Goal: Communication & Community: Answer question/provide support

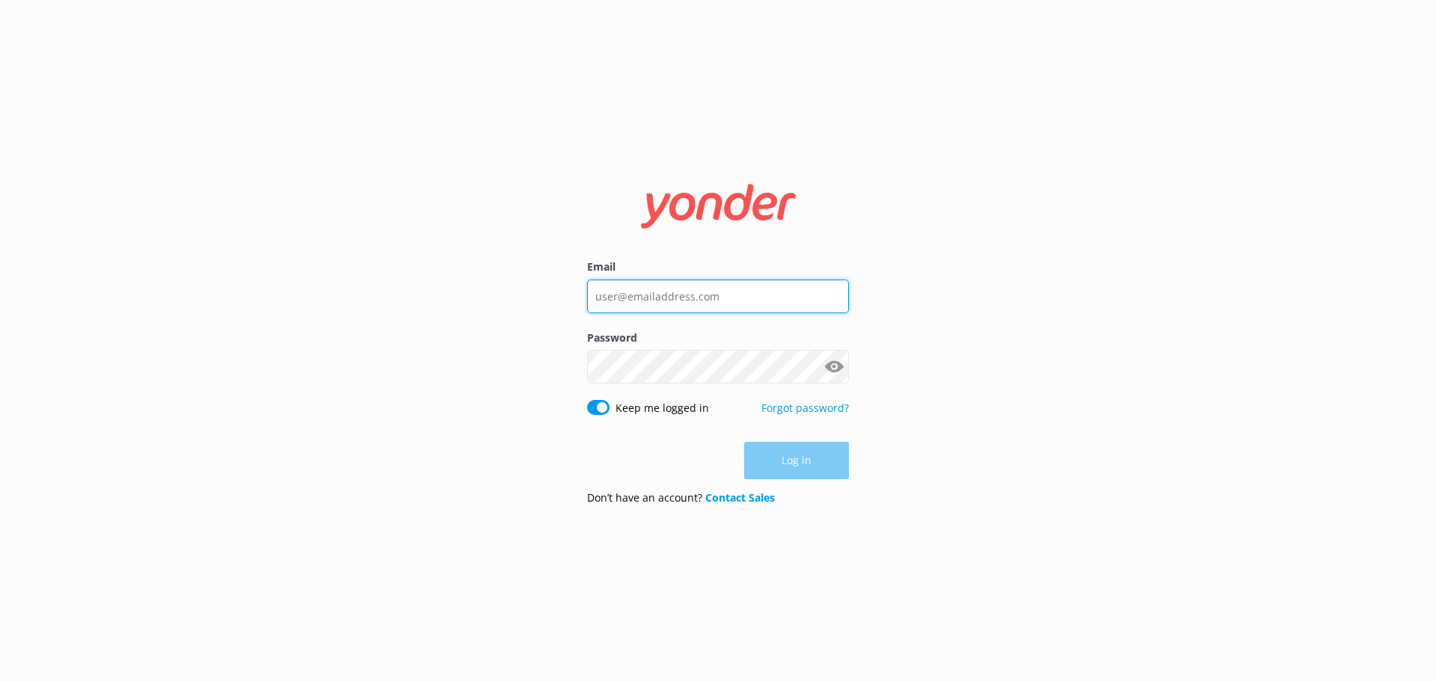
type input "[EMAIL_ADDRESS][DOMAIN_NAME]"
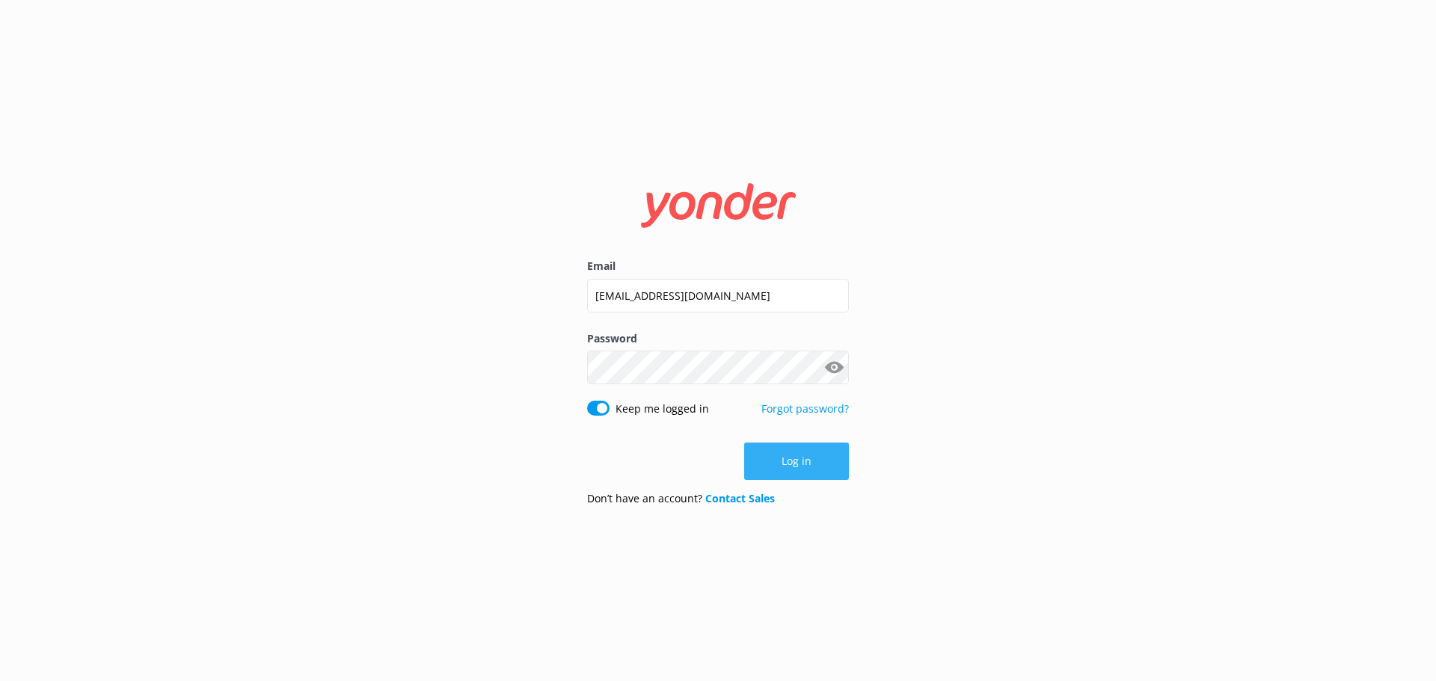
click at [805, 462] on div "Log in" at bounding box center [718, 461] width 262 height 37
click at [805, 462] on button "Log in" at bounding box center [796, 461] width 105 height 37
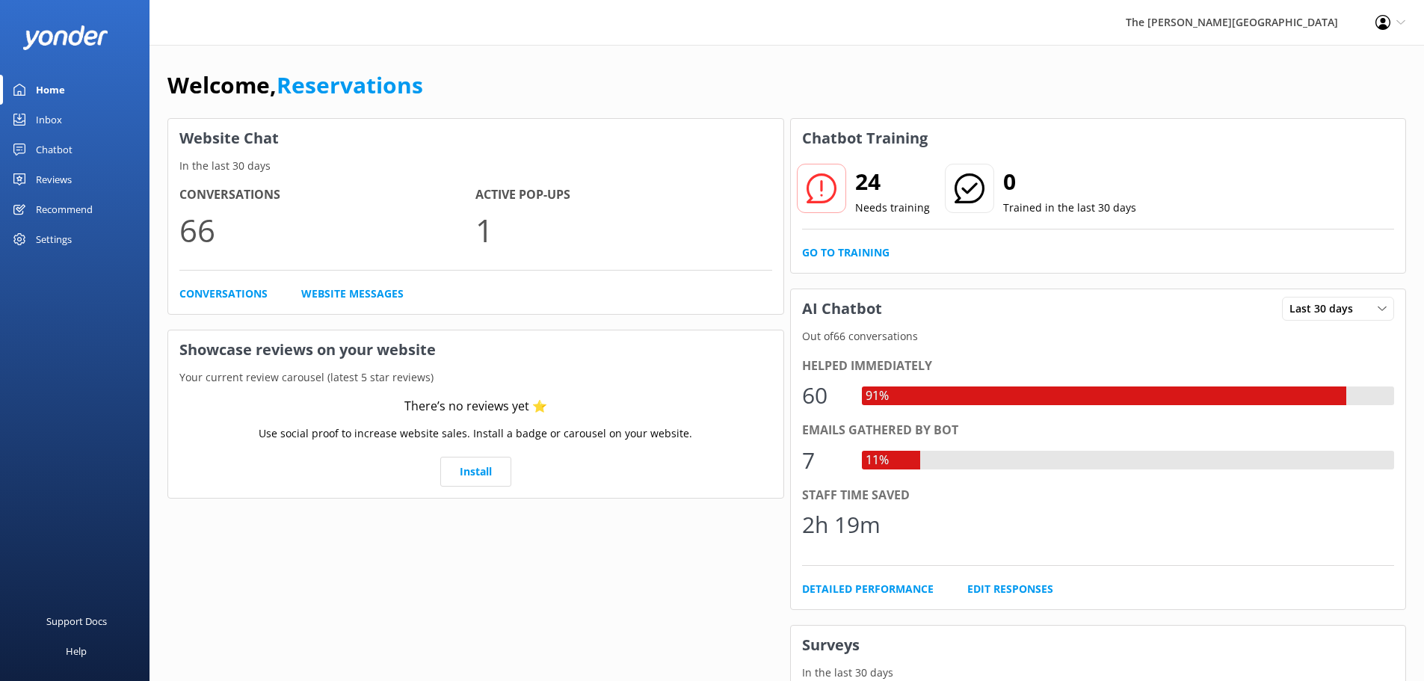
click at [71, 109] on link "Inbox" at bounding box center [75, 120] width 150 height 30
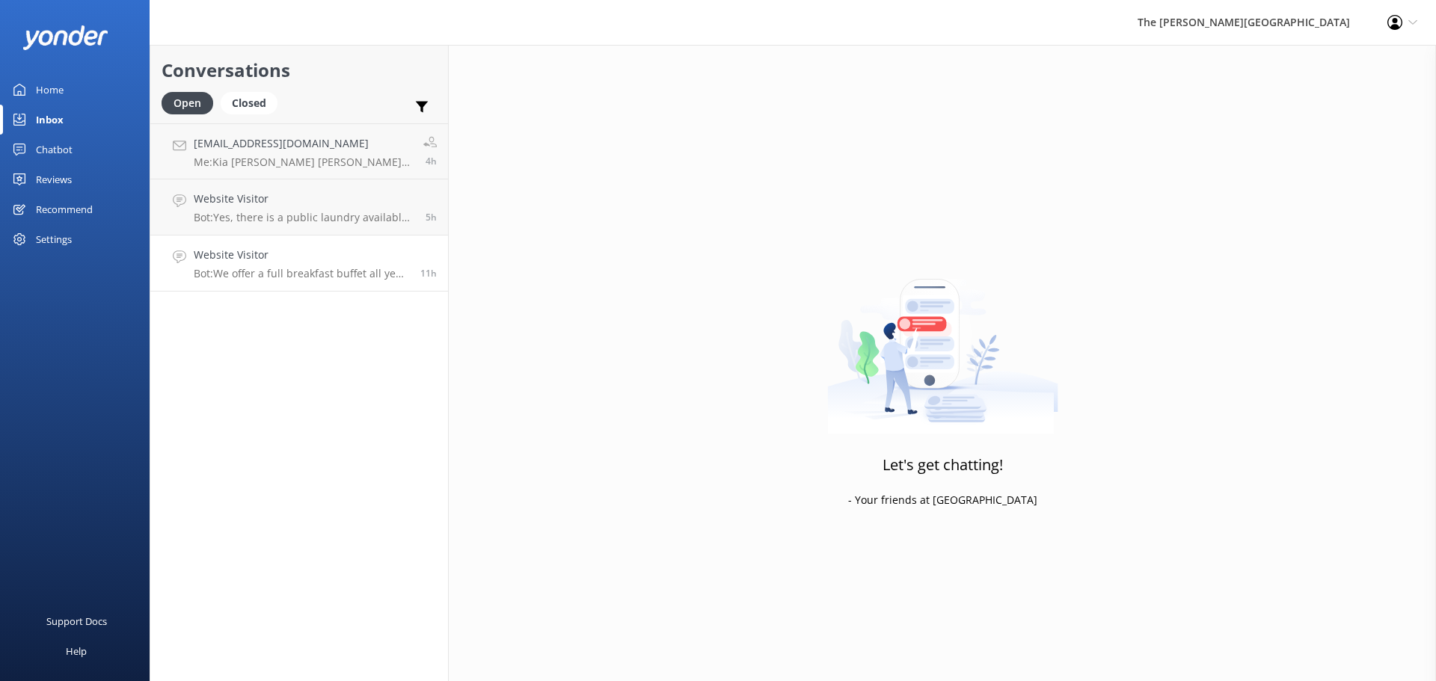
click at [269, 275] on p "Bot: We offer a full breakfast buffet all year around except May and June, wher…" at bounding box center [301, 273] width 215 height 13
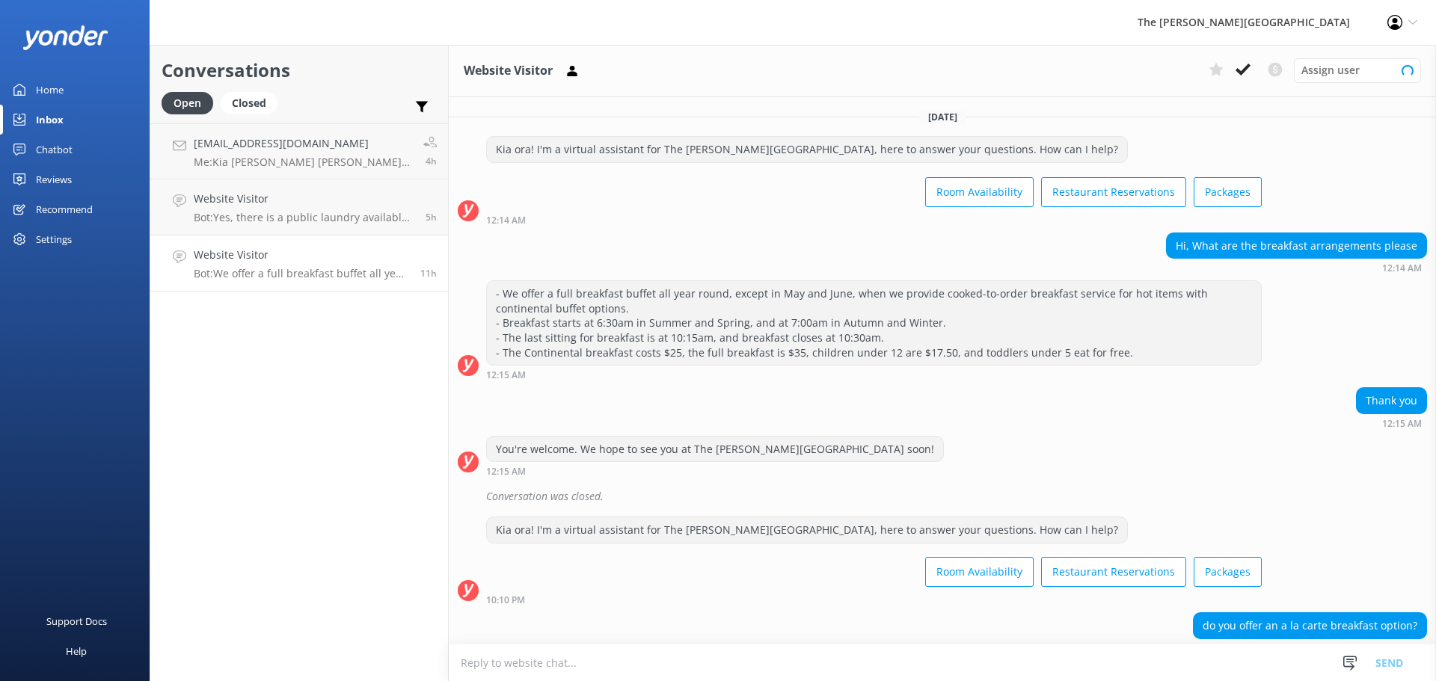
scroll to position [80, 0]
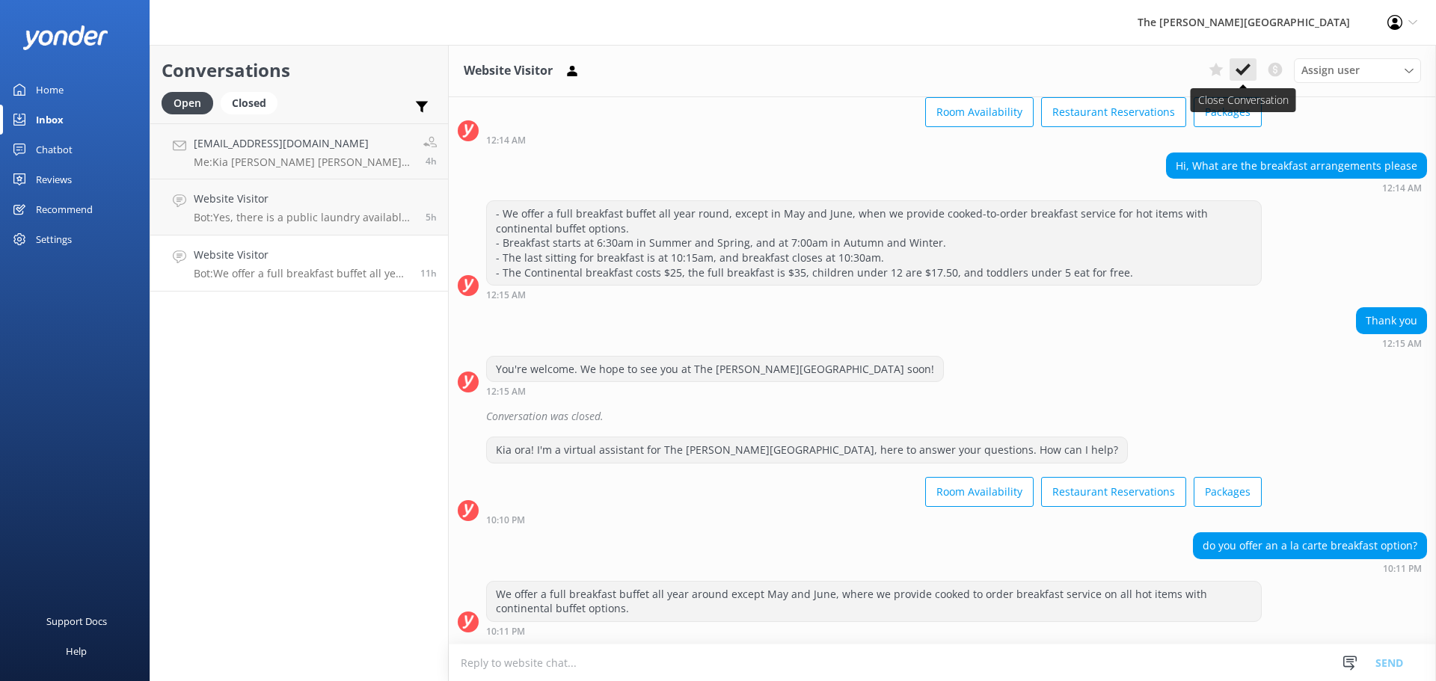
click at [1246, 65] on icon at bounding box center [1242, 69] width 15 height 15
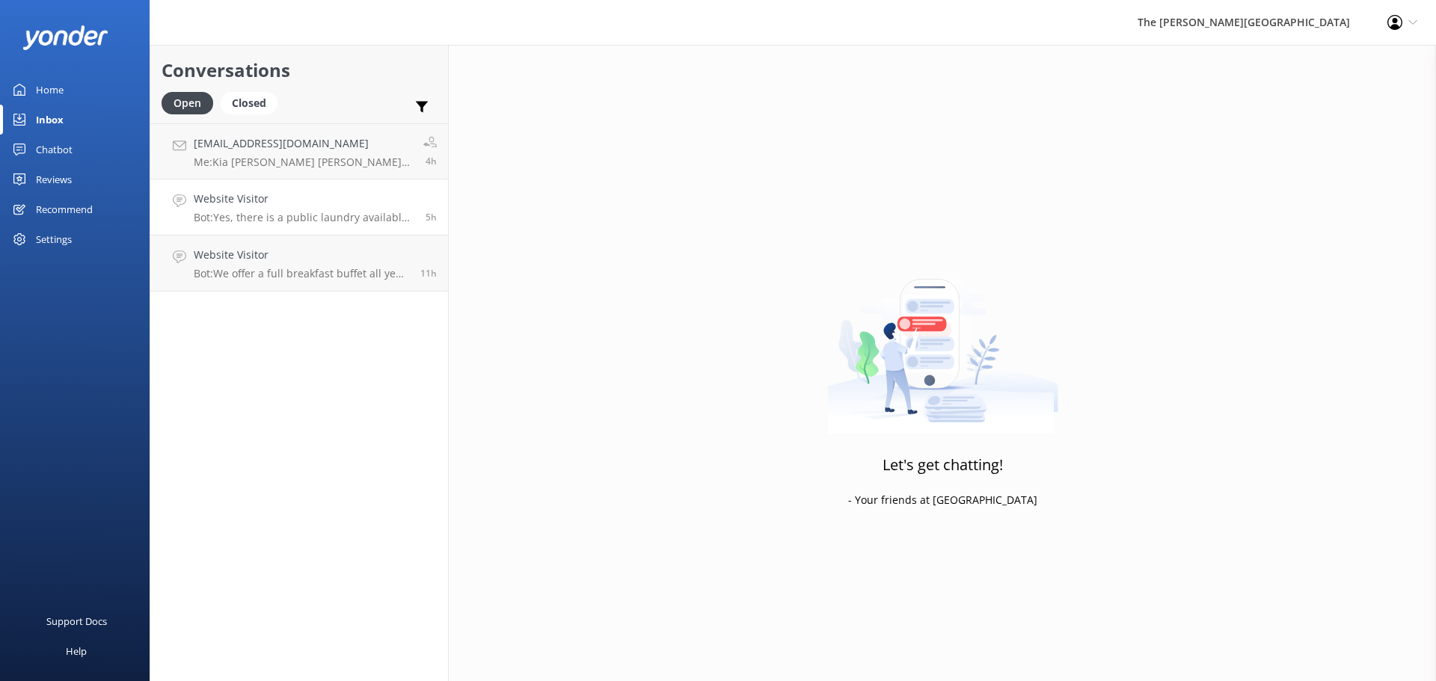
click at [242, 205] on h4 "Website Visitor" at bounding box center [304, 199] width 221 height 16
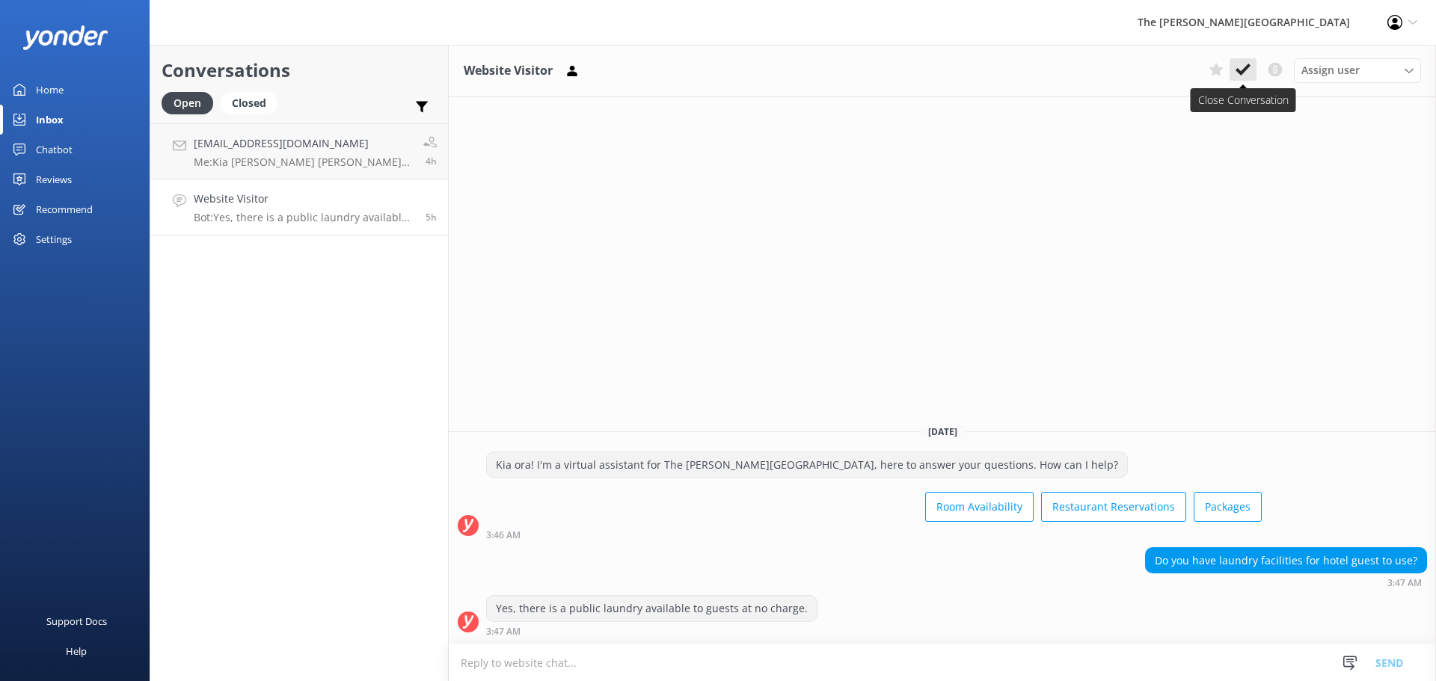
click at [1243, 64] on icon at bounding box center [1242, 69] width 15 height 15
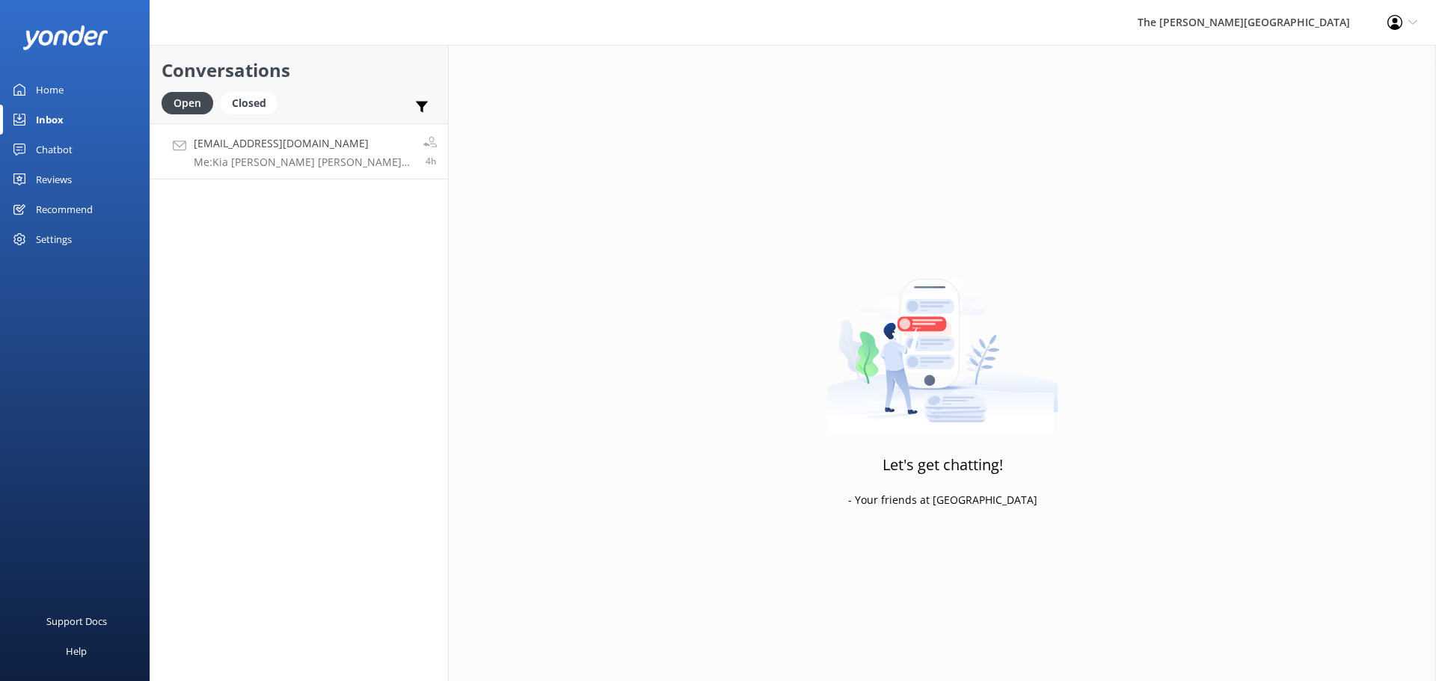
click at [256, 162] on p "Me: Kia [PERSON_NAME] [PERSON_NAME]! Yes, tooth brush and tooth paste are provi…" at bounding box center [303, 162] width 218 height 13
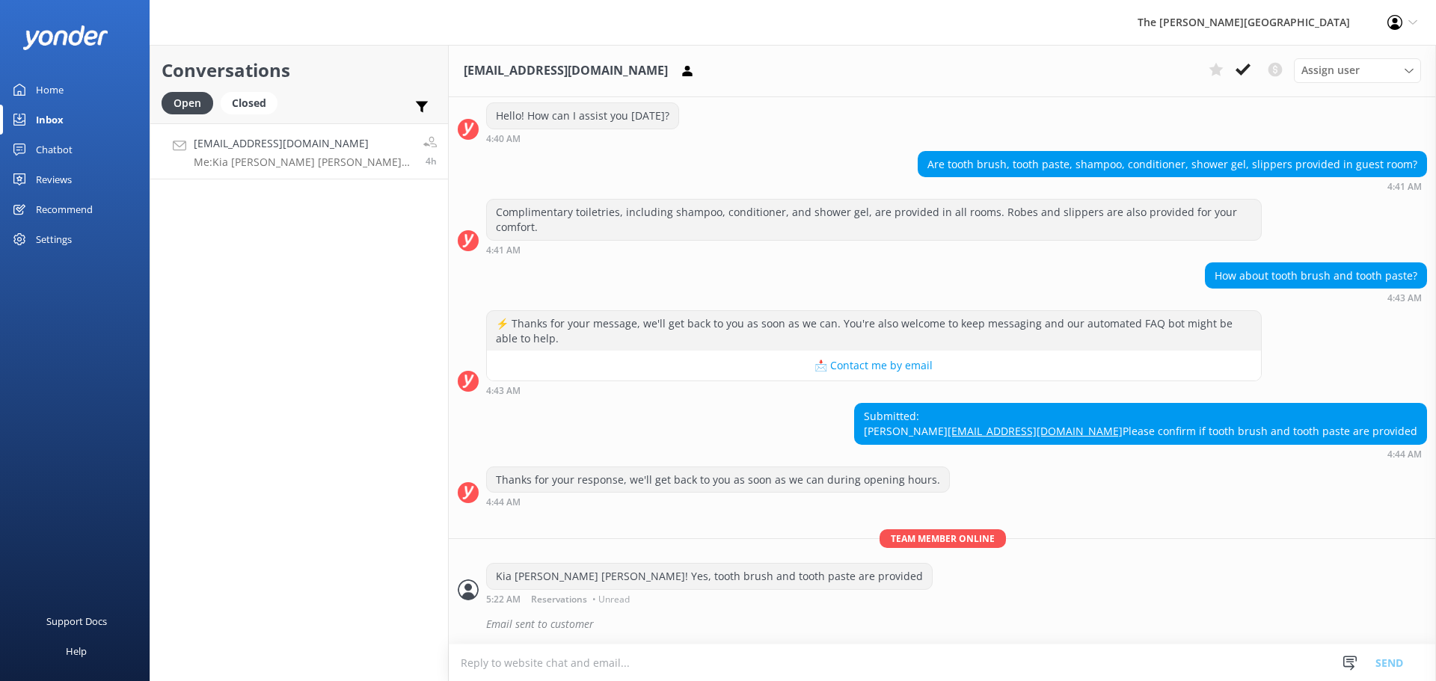
scroll to position [208, 0]
click at [1243, 70] on use at bounding box center [1242, 70] width 15 height 12
